Goal: Complete application form

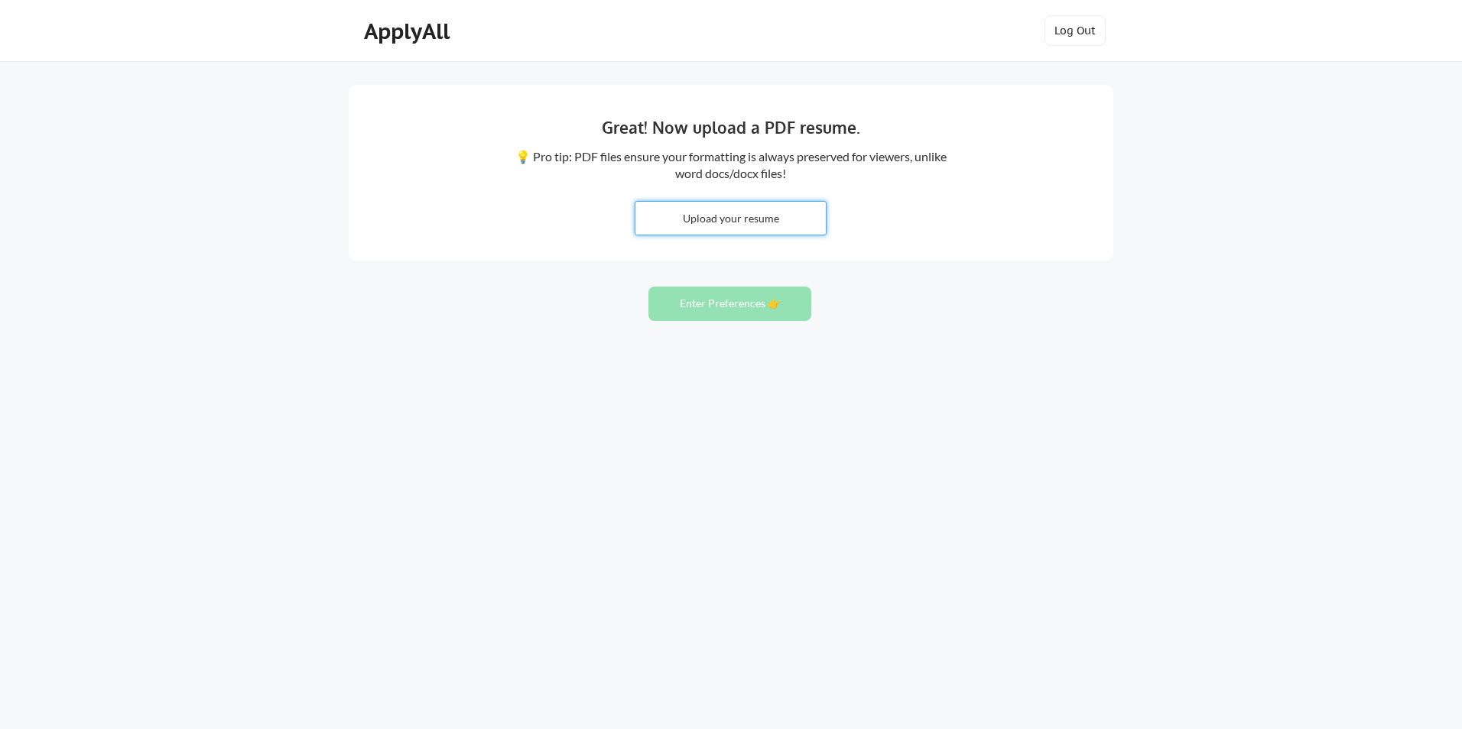
click at [742, 214] on input "file" at bounding box center [730, 218] width 190 height 33
type input "C:\fakepath\A. Lobley Resume.pdf"
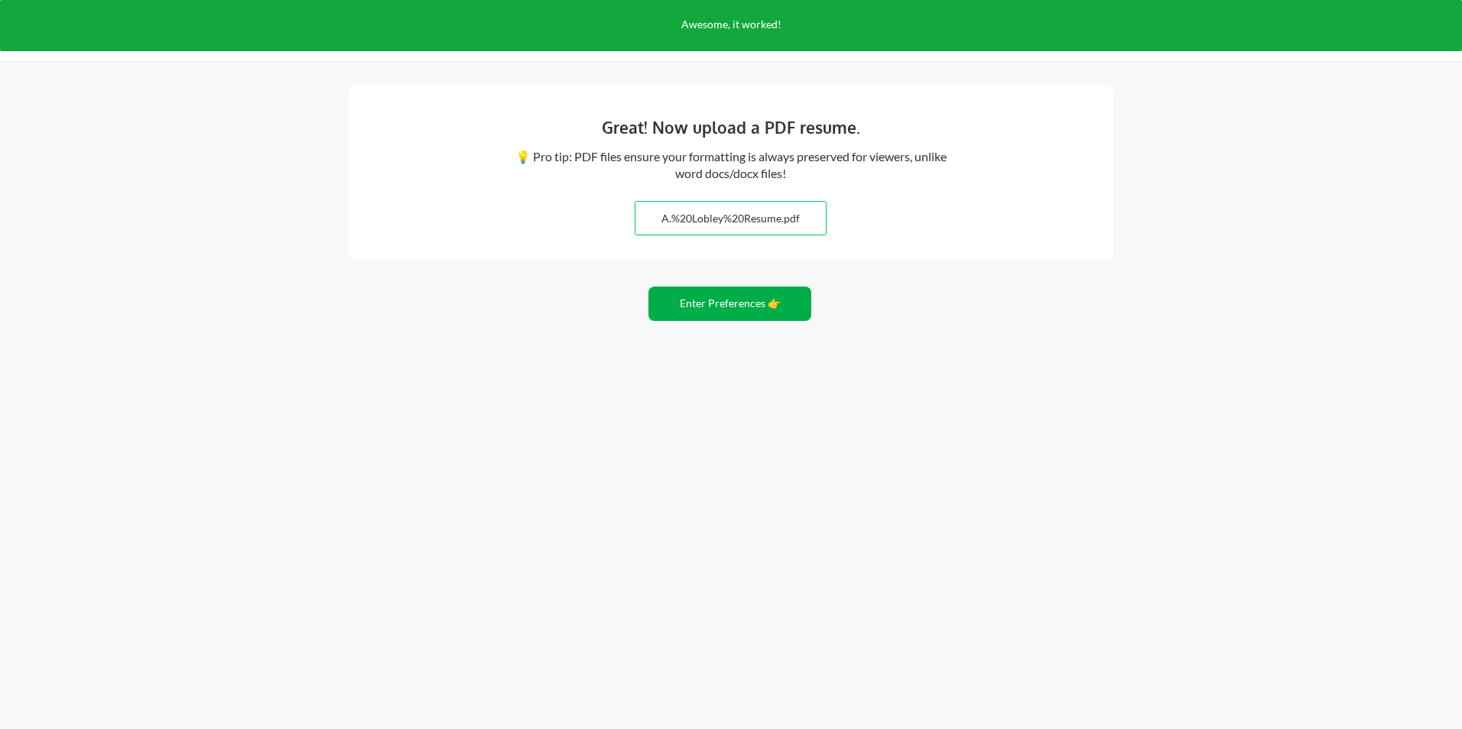
click at [710, 308] on button "Enter Preferences 👉" at bounding box center [729, 304] width 163 height 34
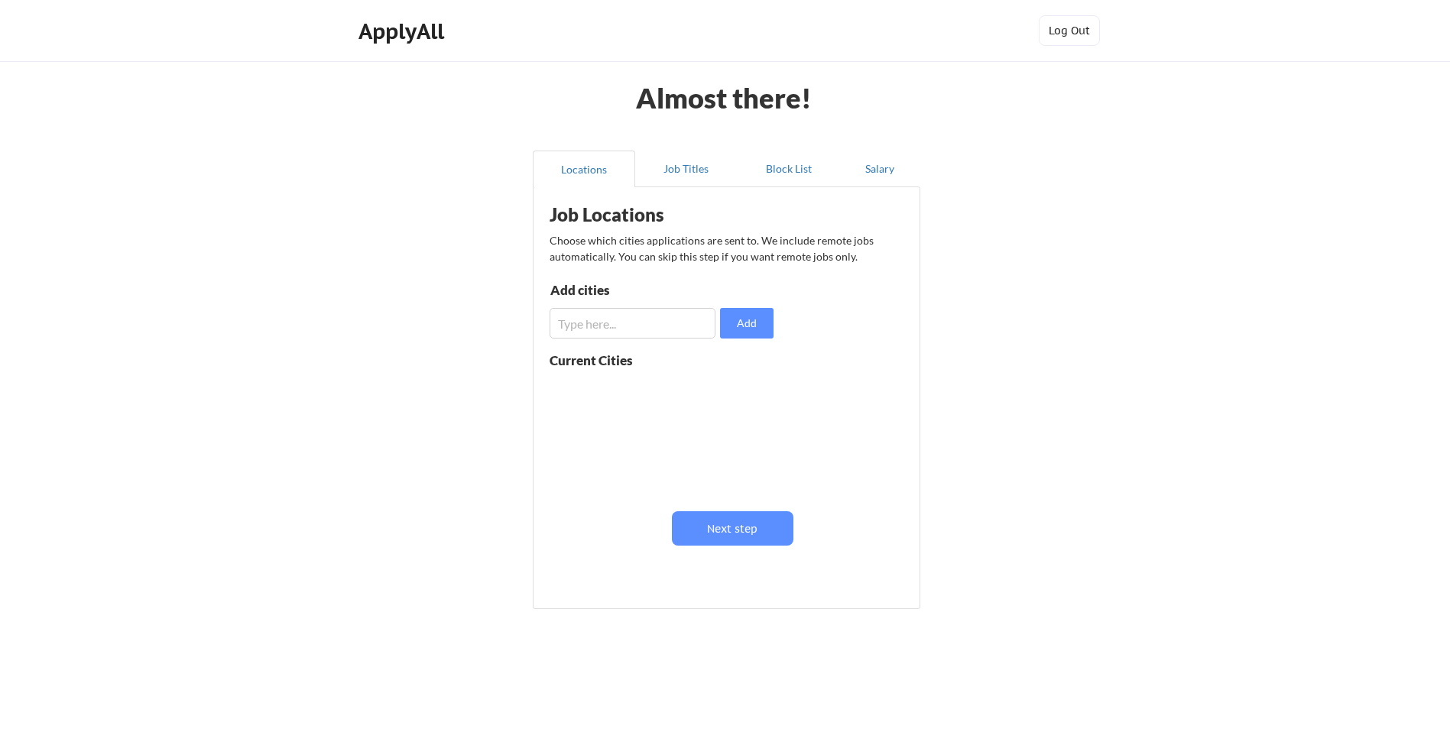
click at [641, 321] on input "input" at bounding box center [633, 323] width 166 height 31
type input "e"
type input "Lewes"
click at [742, 315] on button "Add" at bounding box center [747, 323] width 54 height 31
click at [625, 329] on input "input" at bounding box center [633, 323] width 166 height 31
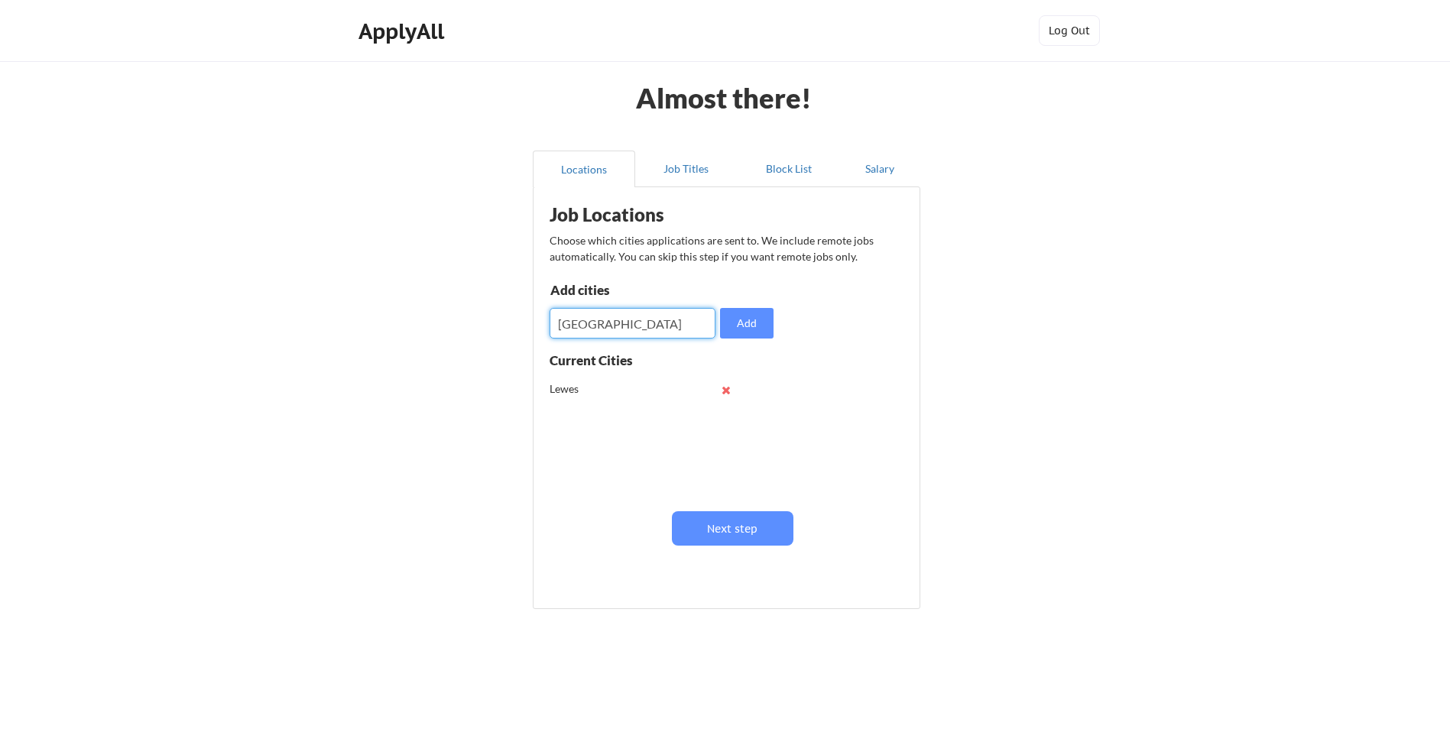
drag, startPoint x: 619, startPoint y: 327, endPoint x: 391, endPoint y: 323, distance: 228.7
click at [404, 317] on div "Almost there! Locations Job Titles Block List Salary Job Locations Choose which…" at bounding box center [725, 374] width 1450 height 749
type input "Rehoboth Beach"
click at [750, 322] on button "Add" at bounding box center [747, 323] width 54 height 31
click at [635, 326] on input "input" at bounding box center [633, 323] width 166 height 31
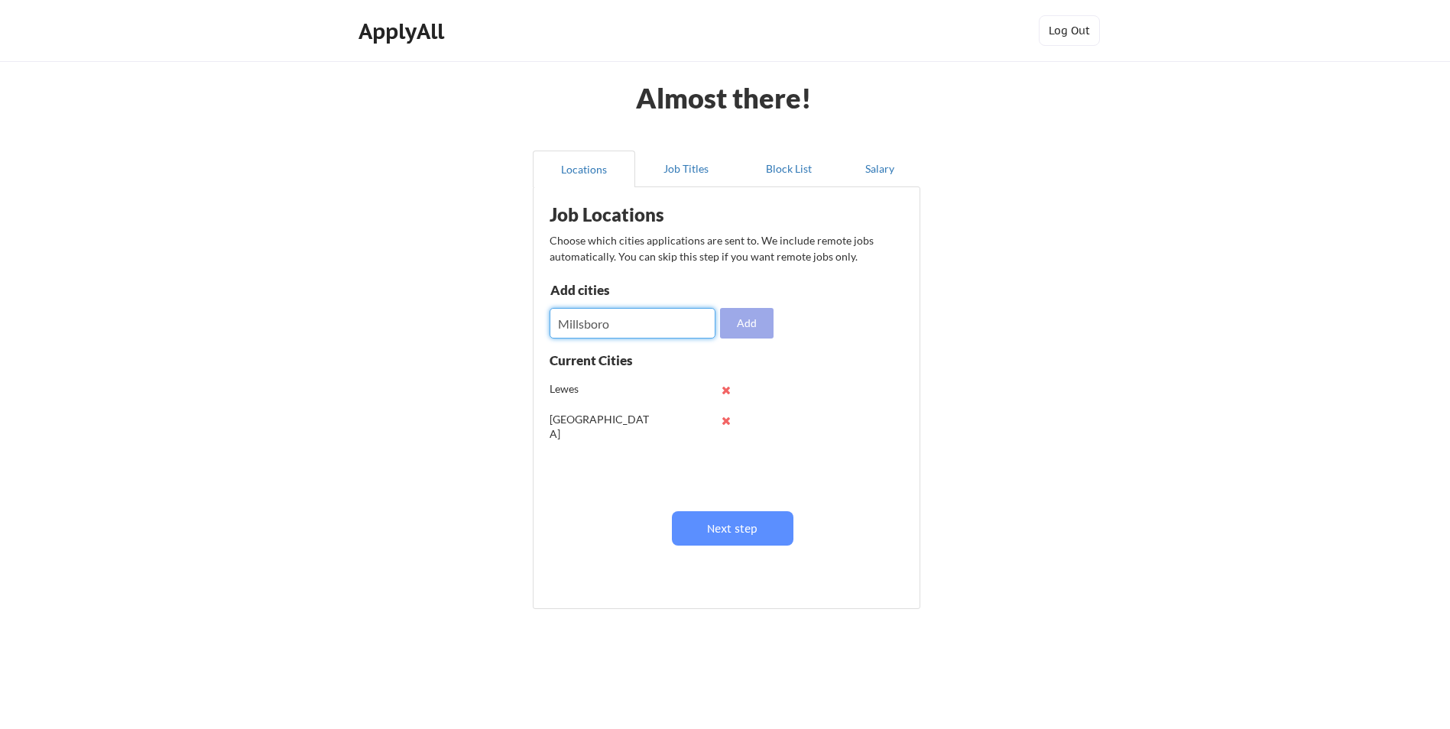
type input "Millsboro"
click at [742, 318] on button "Add" at bounding box center [747, 323] width 54 height 31
click at [619, 326] on input "input" at bounding box center [633, 323] width 166 height 31
type input "Milton"
click at [748, 324] on button "Add" at bounding box center [747, 323] width 54 height 31
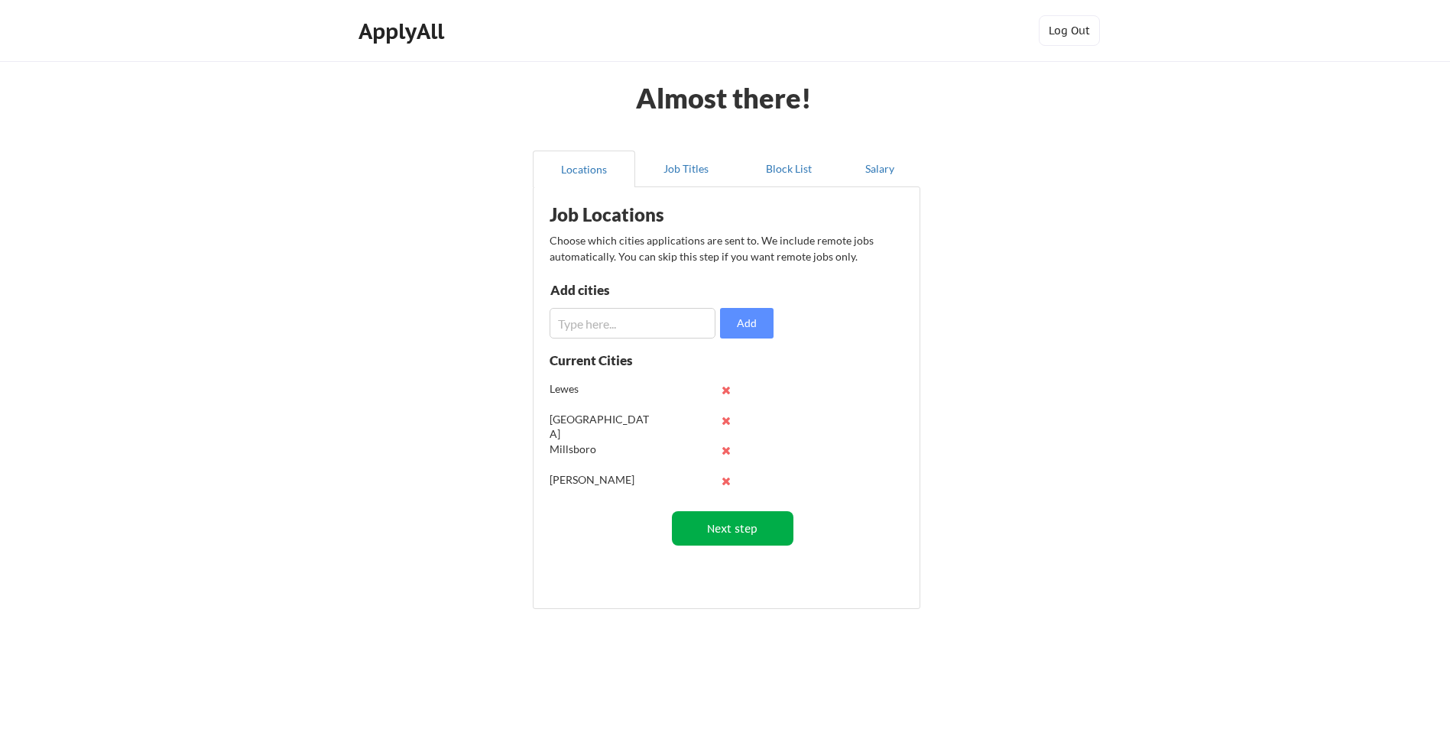
click at [771, 531] on button "Next step" at bounding box center [733, 529] width 122 height 34
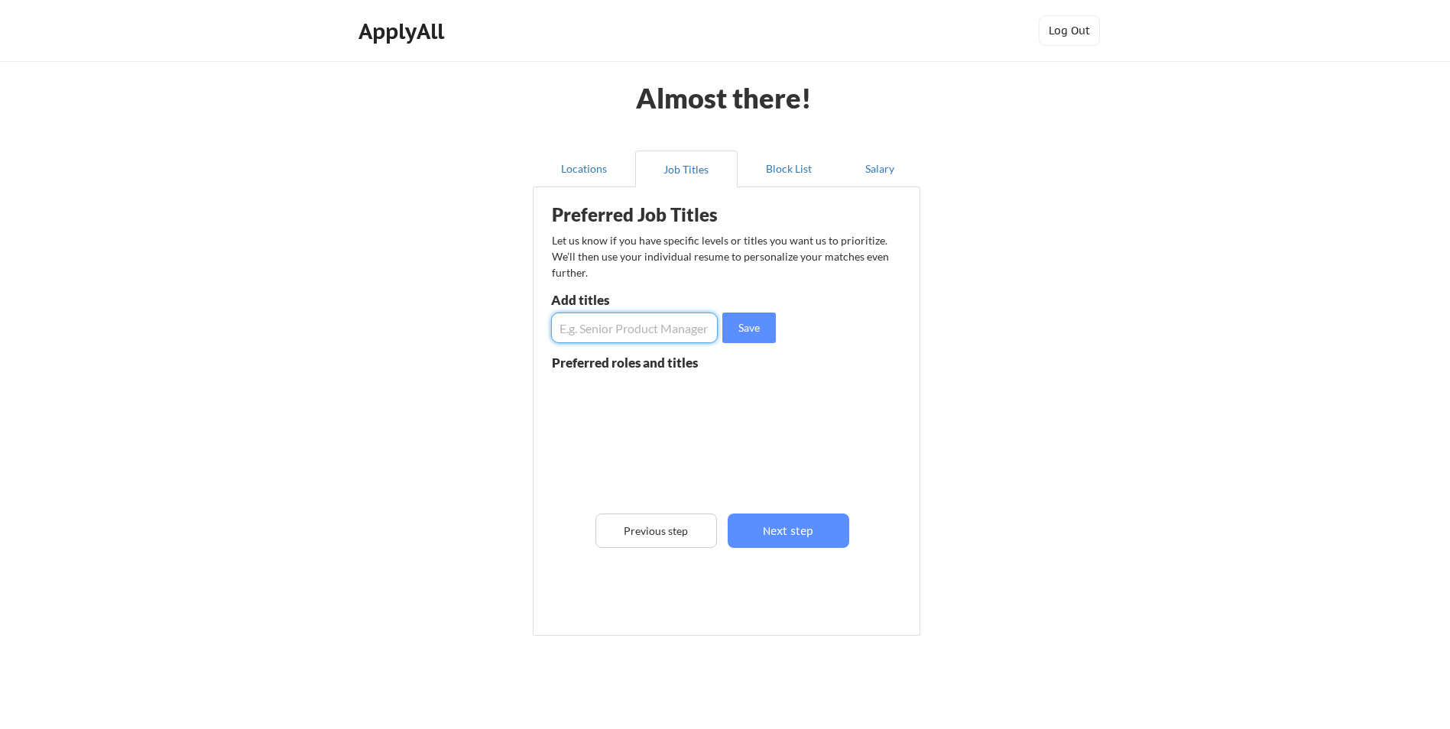
click at [607, 333] on input "input" at bounding box center [634, 328] width 167 height 31
type input "Payroll Manager"
click at [745, 327] on button "Save" at bounding box center [750, 328] width 54 height 31
click at [596, 326] on input "input" at bounding box center [634, 328] width 167 height 31
type input "Benefits Manager"
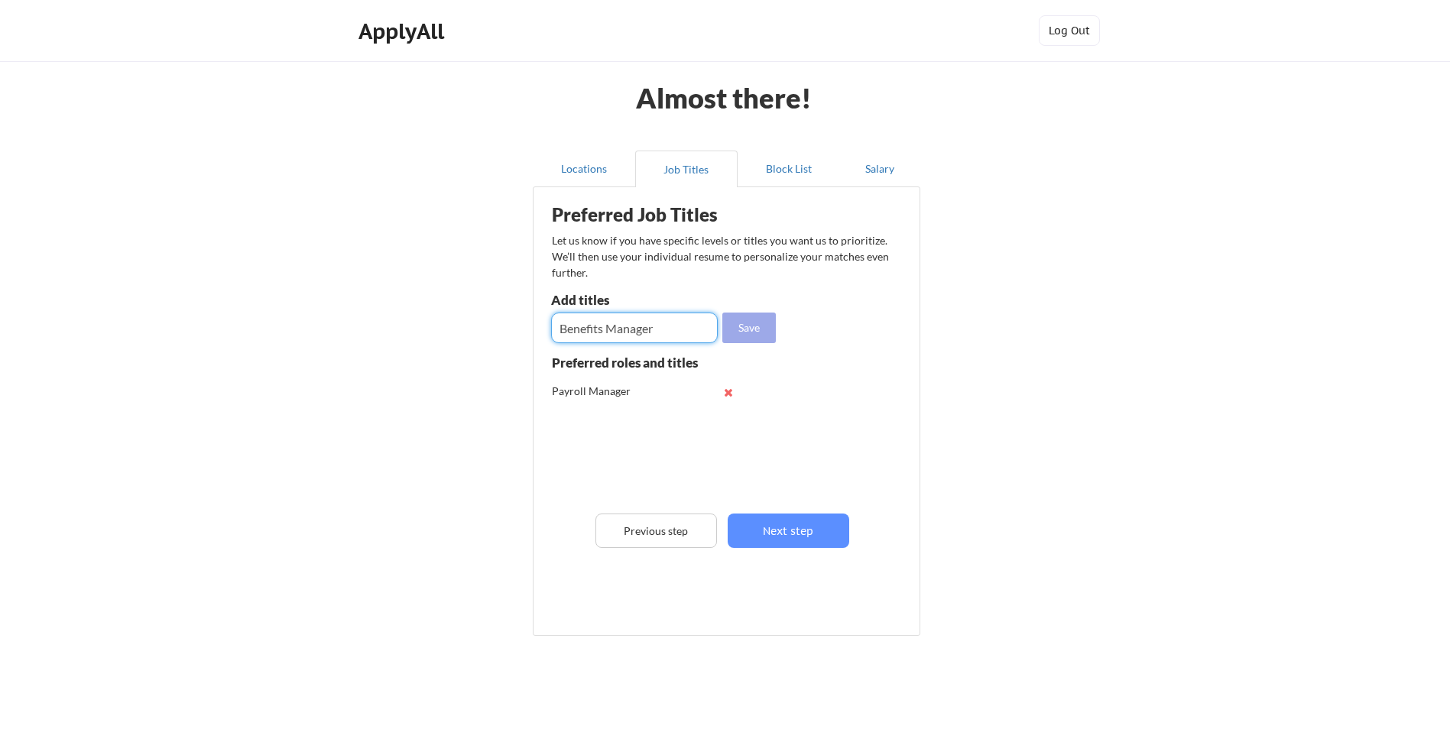
click at [760, 325] on button "Save" at bounding box center [750, 328] width 54 height 31
click at [598, 324] on input "input" at bounding box center [634, 328] width 167 height 31
type input "Payroll & Benefits Manager"
click at [745, 335] on button "Save" at bounding box center [750, 328] width 54 height 31
click at [616, 330] on input "input" at bounding box center [634, 328] width 167 height 31
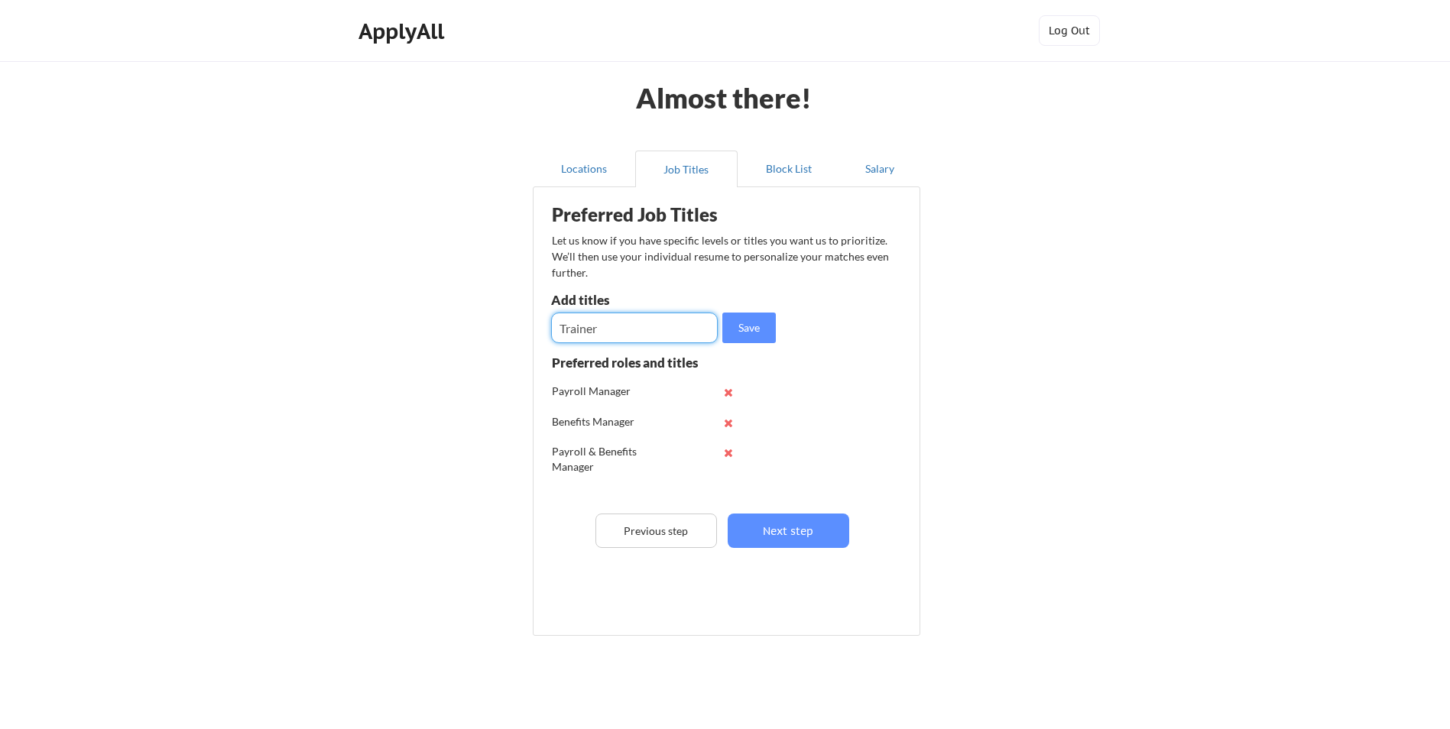
type input "Trainer"
click at [769, 333] on button "Save" at bounding box center [750, 328] width 54 height 31
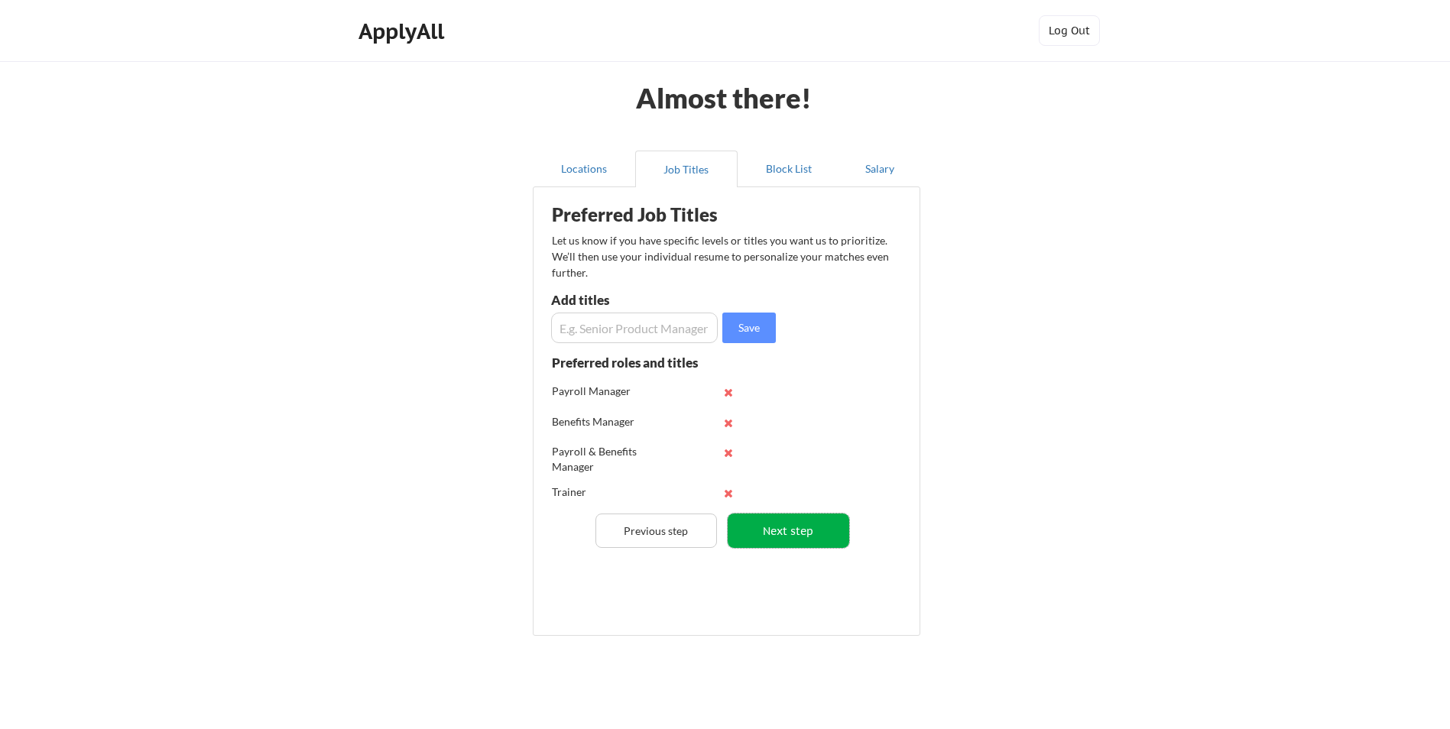
click at [771, 535] on button "Next step" at bounding box center [789, 531] width 122 height 34
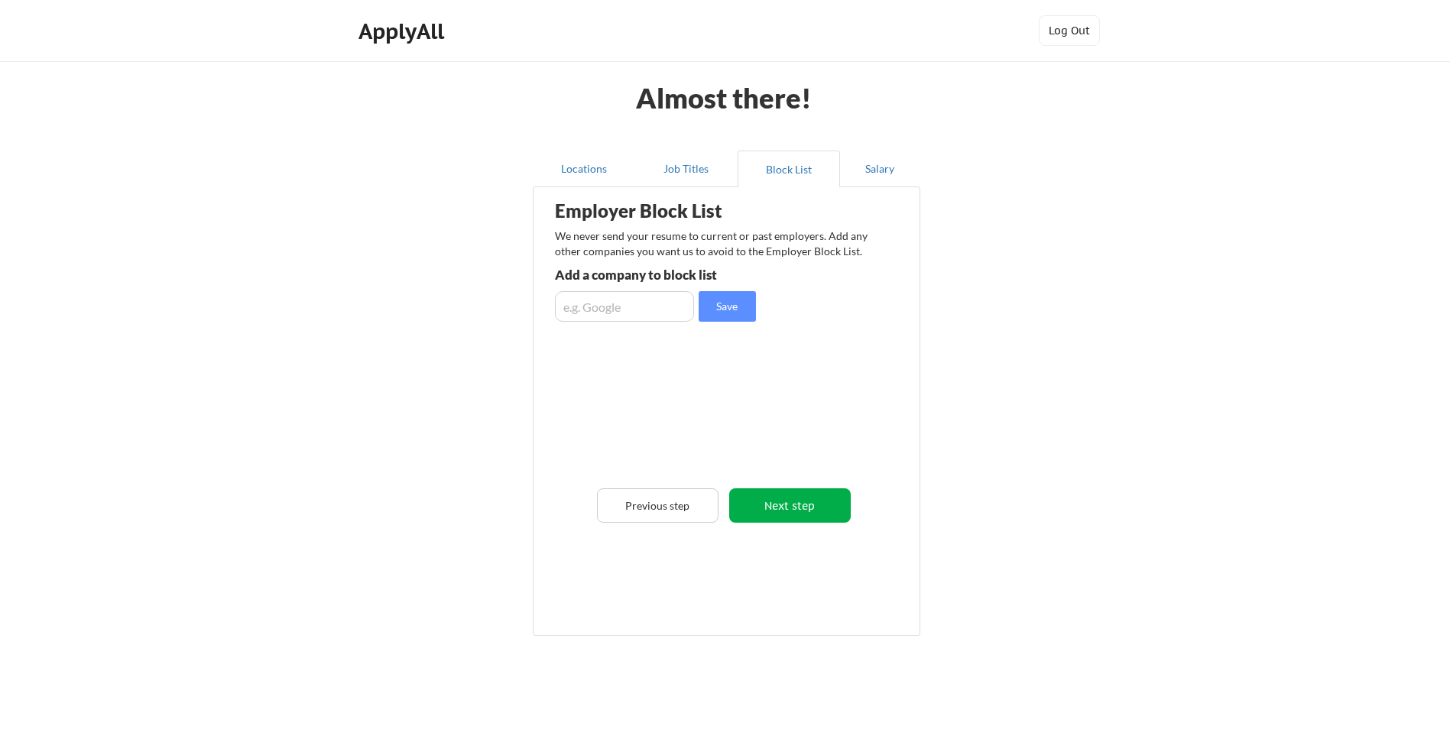
click at [803, 508] on button "Next step" at bounding box center [790, 506] width 122 height 34
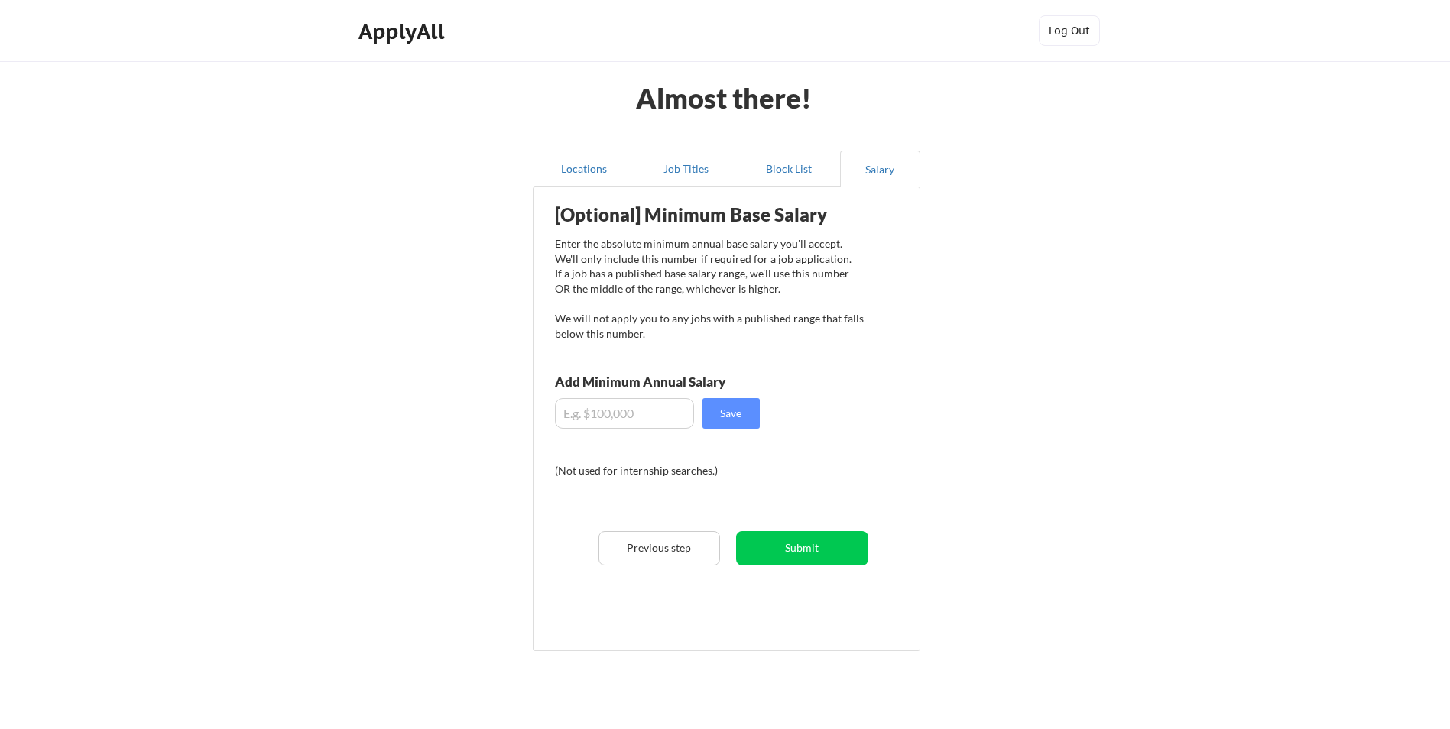
click at [635, 417] on input "input" at bounding box center [624, 413] width 139 height 31
click at [643, 414] on input "input" at bounding box center [624, 413] width 139 height 31
type input "$1"
type input "$90,000"
click at [742, 413] on button "Save" at bounding box center [731, 413] width 57 height 31
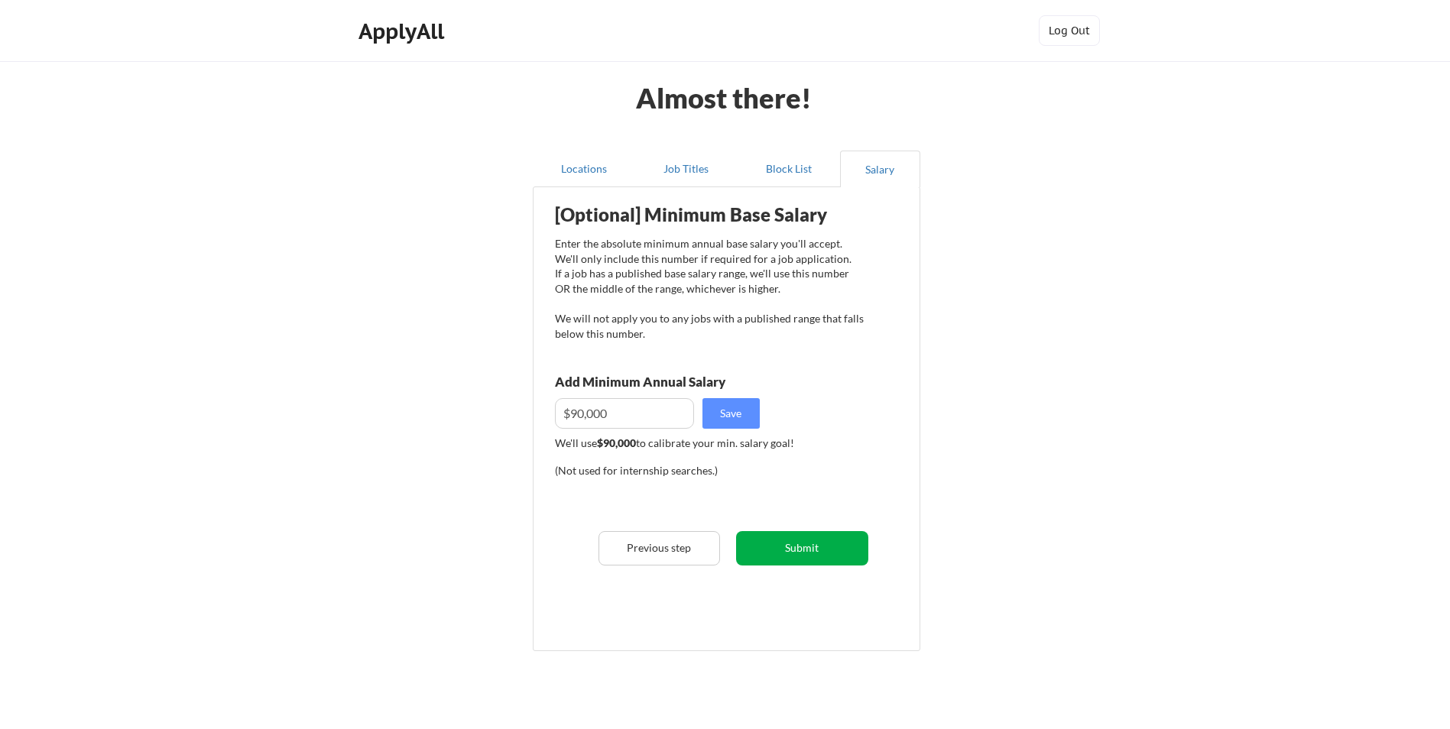
click at [816, 548] on button "Submit" at bounding box center [802, 548] width 132 height 34
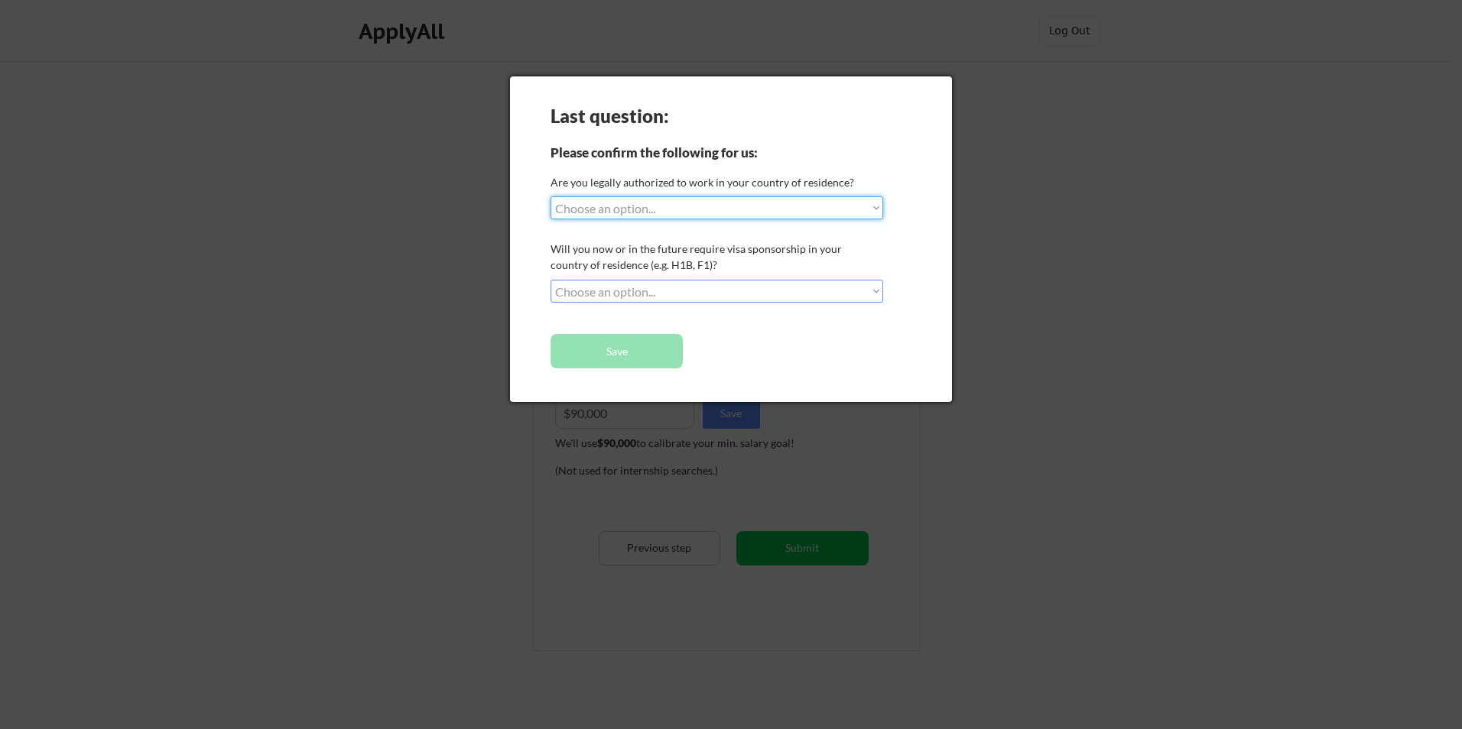
click at [636, 203] on select "Choose an option... Yes, I am a US Citizen Yes, I am a Canadian Citizen Yes, I …" at bounding box center [717, 208] width 333 height 23
select select ""yes__i_am_a_us_citizen""
click at [551, 197] on select "Choose an option... Yes, I am a US Citizen Yes, I am a Canadian Citizen Yes, I …" at bounding box center [717, 208] width 333 height 23
click at [675, 287] on select "Choose an option... No, I will not need sponsorship Yes, I will need sponsorship" at bounding box center [717, 291] width 333 height 23
select select ""no__i_will_not_need_sponsorship""
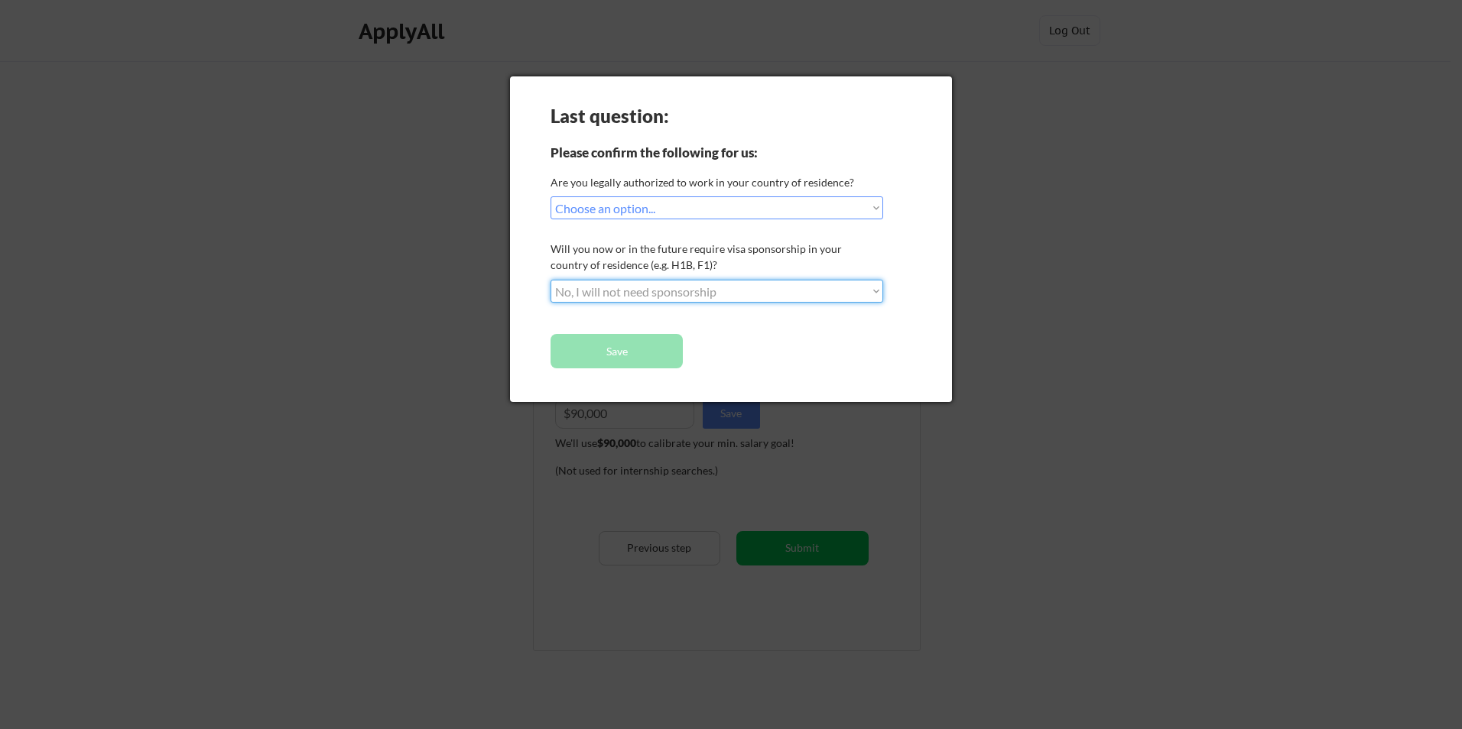
click at [551, 280] on select "Choose an option... No, I will not need sponsorship Yes, I will need sponsorship" at bounding box center [717, 291] width 333 height 23
click at [619, 343] on button "Save" at bounding box center [617, 351] width 132 height 34
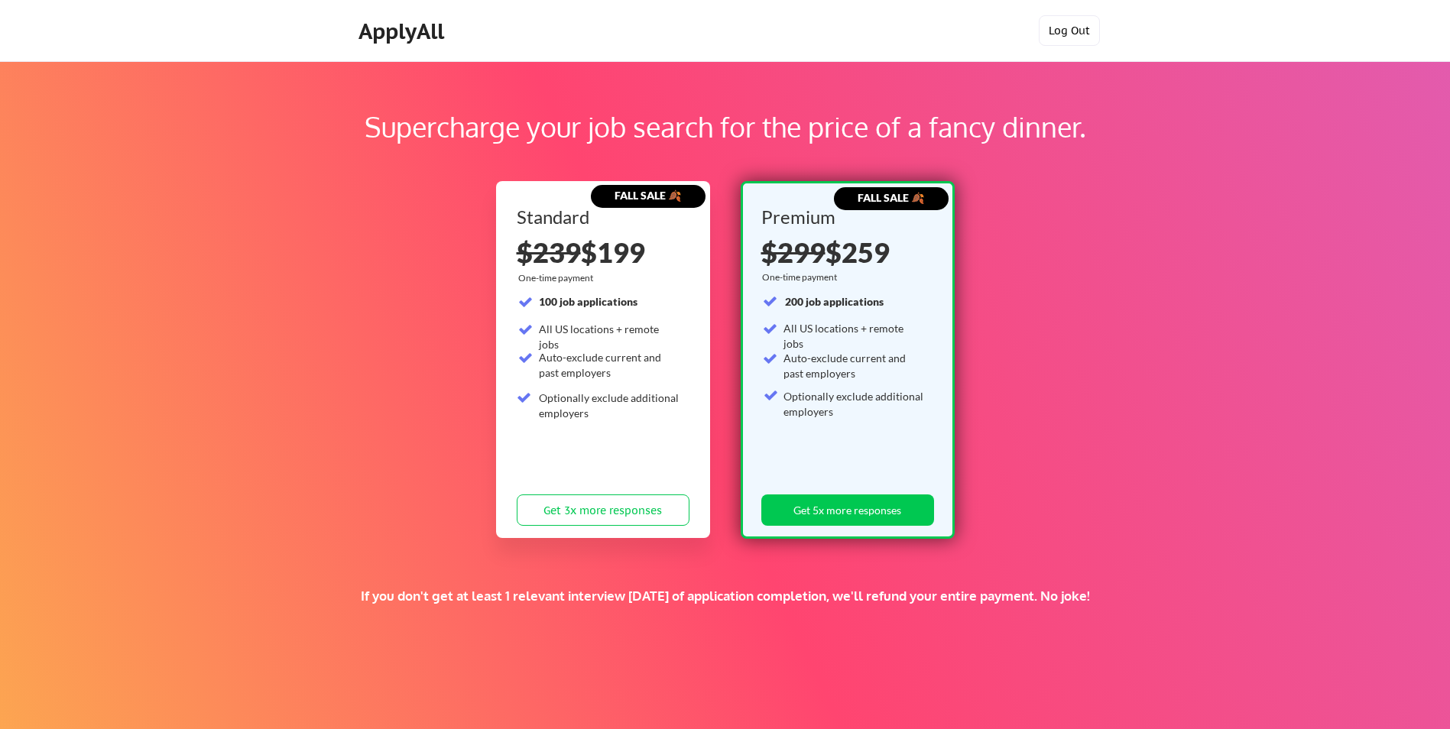
click at [1061, 31] on button "Log Out" at bounding box center [1069, 30] width 61 height 31
